Goal: Find specific page/section: Find specific page/section

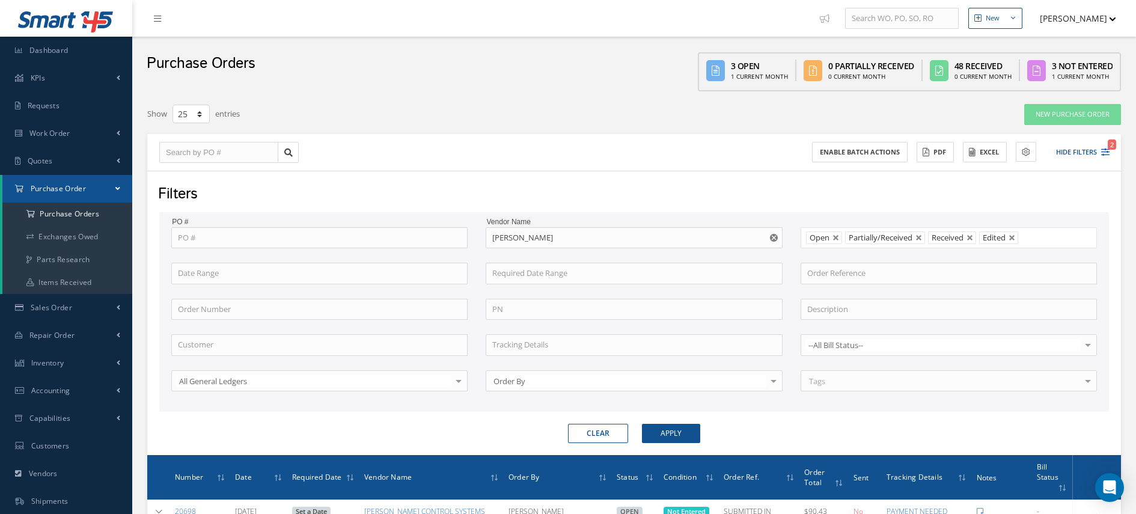
select select "25"
click at [123, 130] on link "Work Order" at bounding box center [66, 134] width 132 height 28
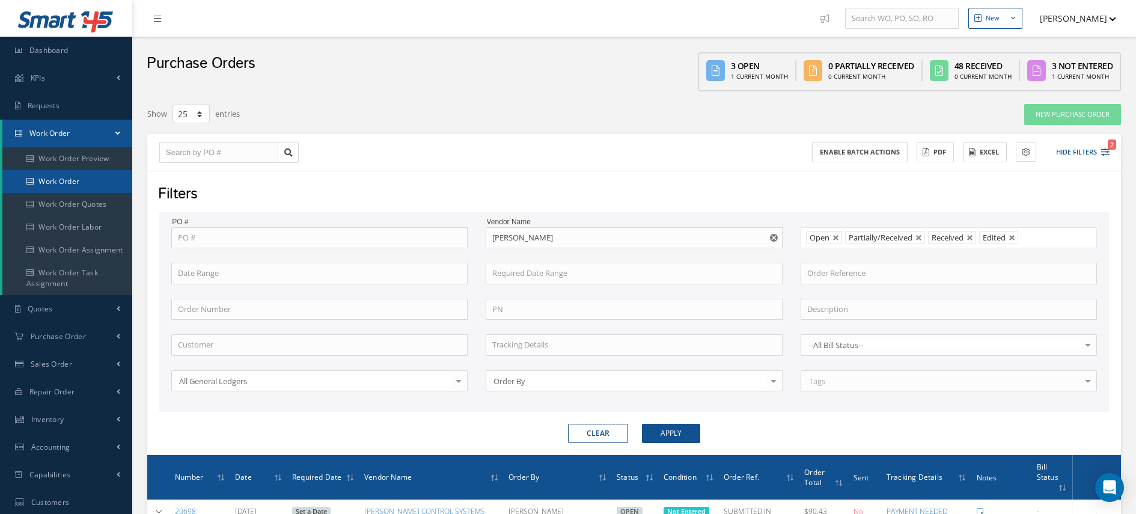
click at [70, 182] on link "Work Order" at bounding box center [67, 181] width 130 height 23
click at [73, 180] on link "Work Order" at bounding box center [67, 181] width 130 height 23
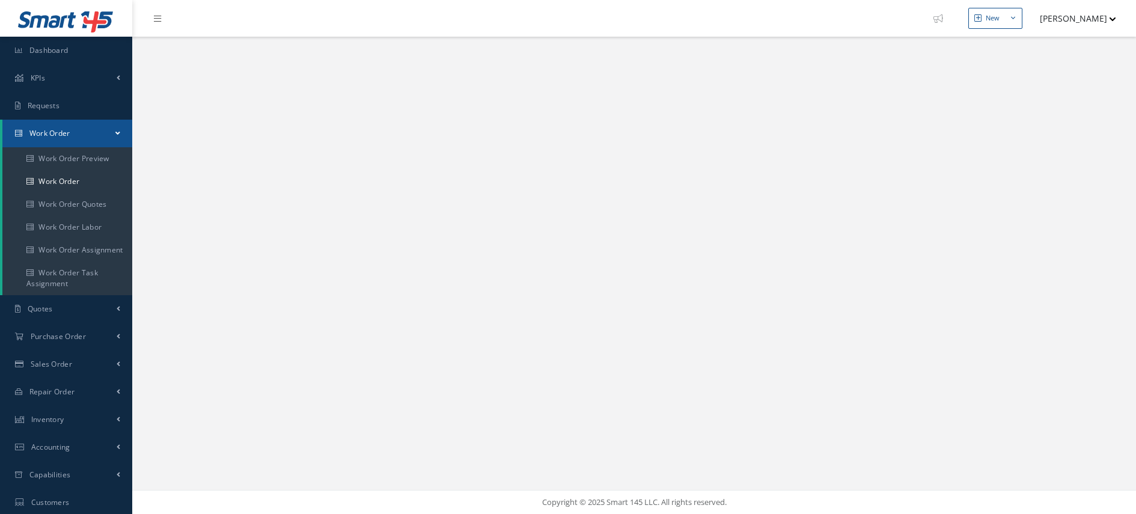
select select "25"
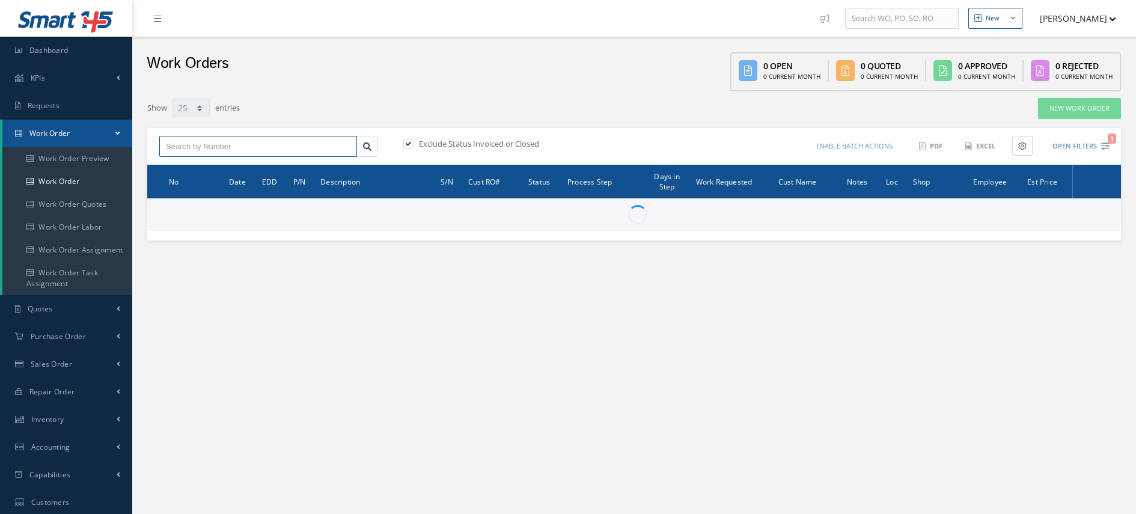
drag, startPoint x: 234, startPoint y: 138, endPoint x: 241, endPoint y: 146, distance: 10.2
click at [234, 138] on input "text" at bounding box center [258, 147] width 198 height 22
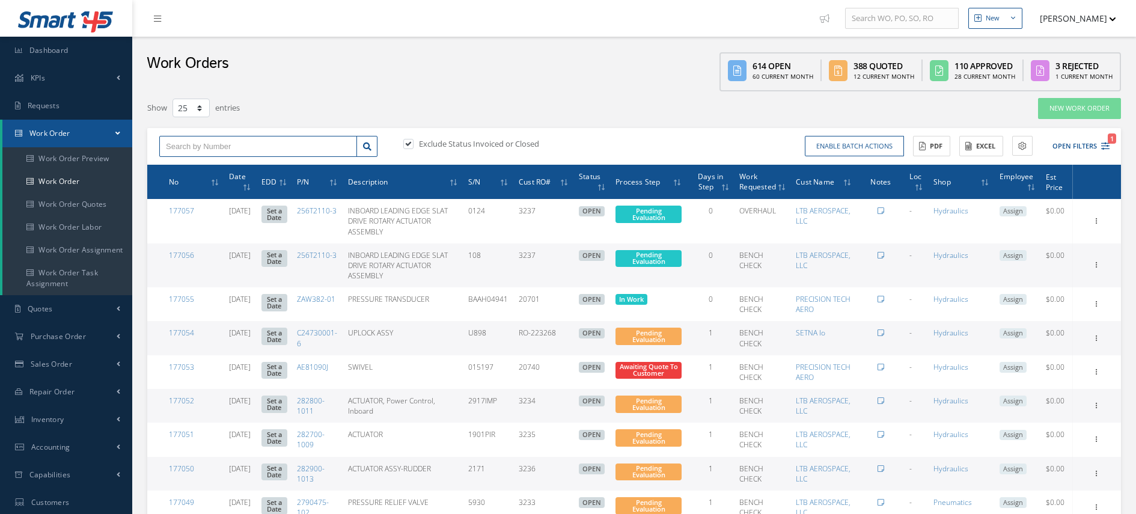
click at [241, 146] on input "text" at bounding box center [258, 147] width 198 height 22
type input "174217"
click at [201, 171] on div "174217" at bounding box center [258, 168] width 185 height 12
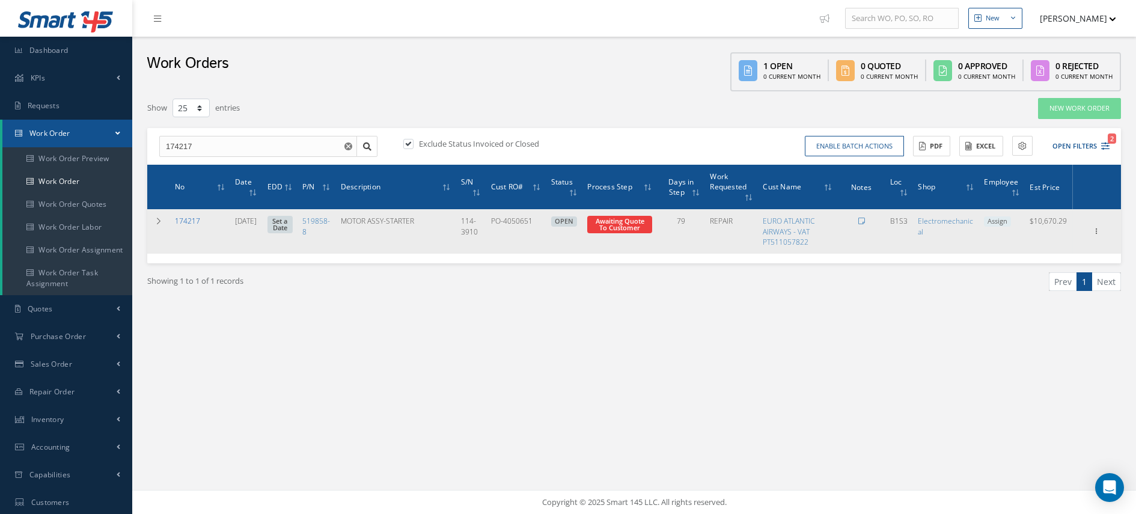
click at [189, 221] on link "174217" at bounding box center [187, 221] width 25 height 10
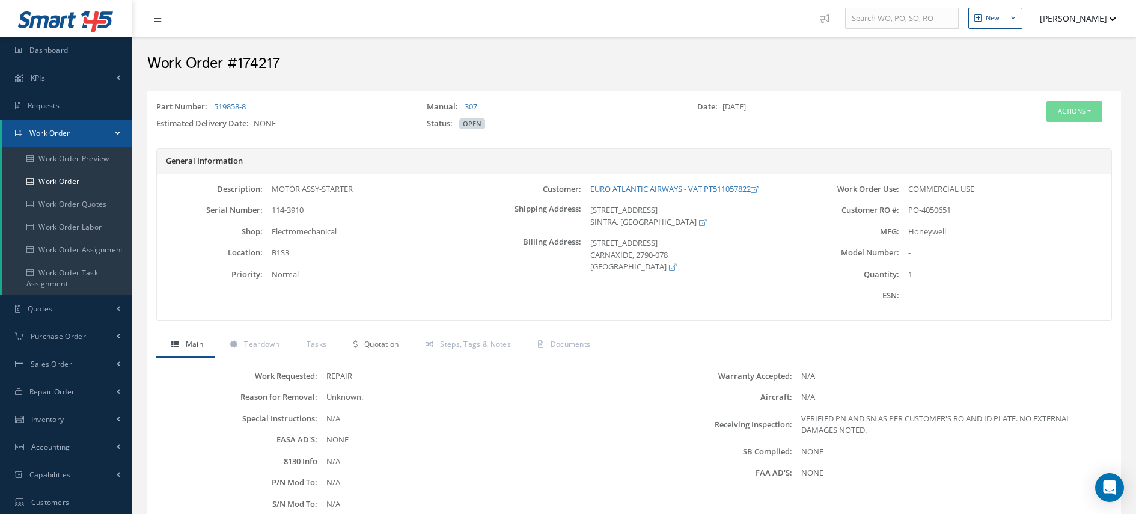
click at [389, 347] on span "Quotation" at bounding box center [381, 344] width 35 height 10
